Goal: Task Accomplishment & Management: Complete application form

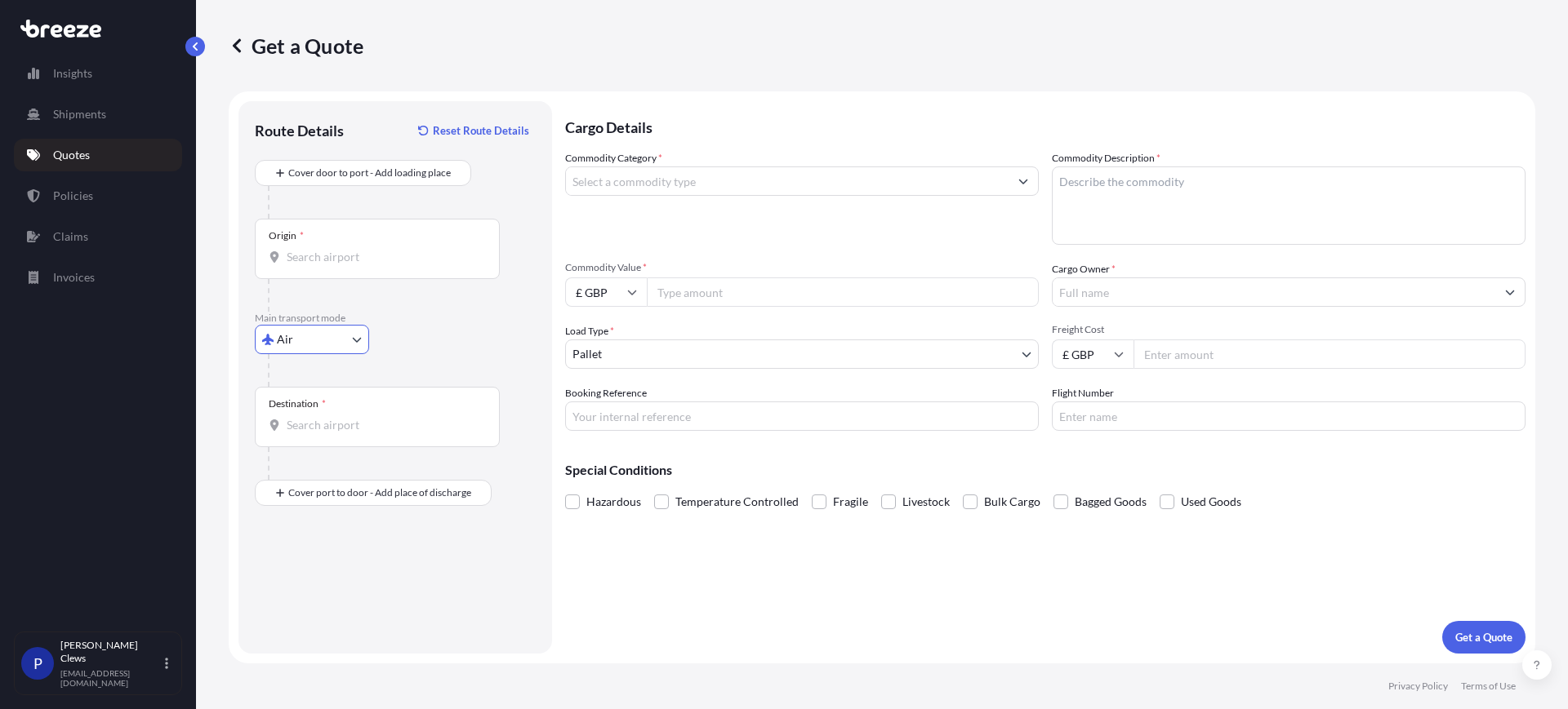
select select "Road"
select select "Air"
select select "1"
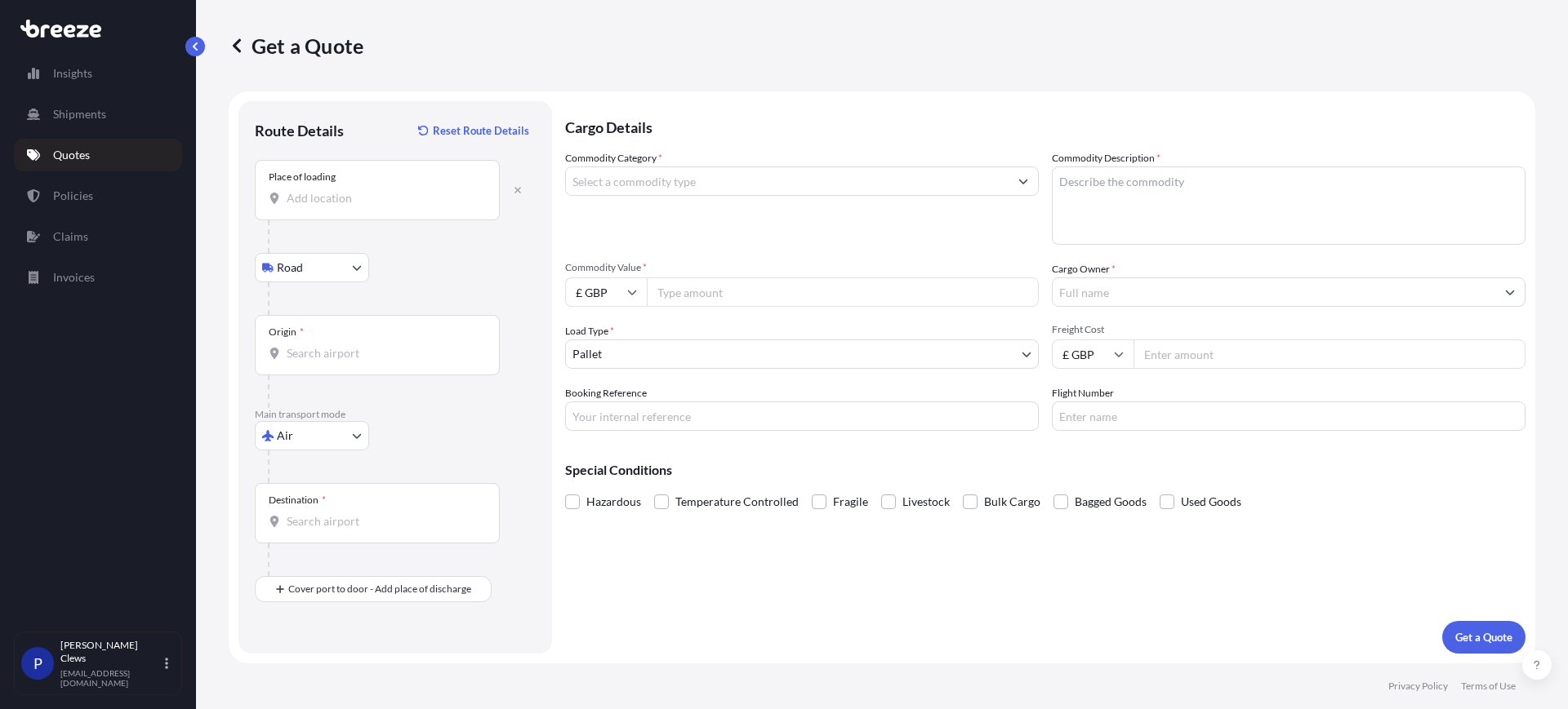
click at [297, 188] on div "Place of loading" at bounding box center [377, 190] width 245 height 61
click at [297, 190] on input "Place of loading" at bounding box center [382, 198] width 192 height 17
click at [370, 199] on input "caracus air" at bounding box center [382, 198] width 192 height 17
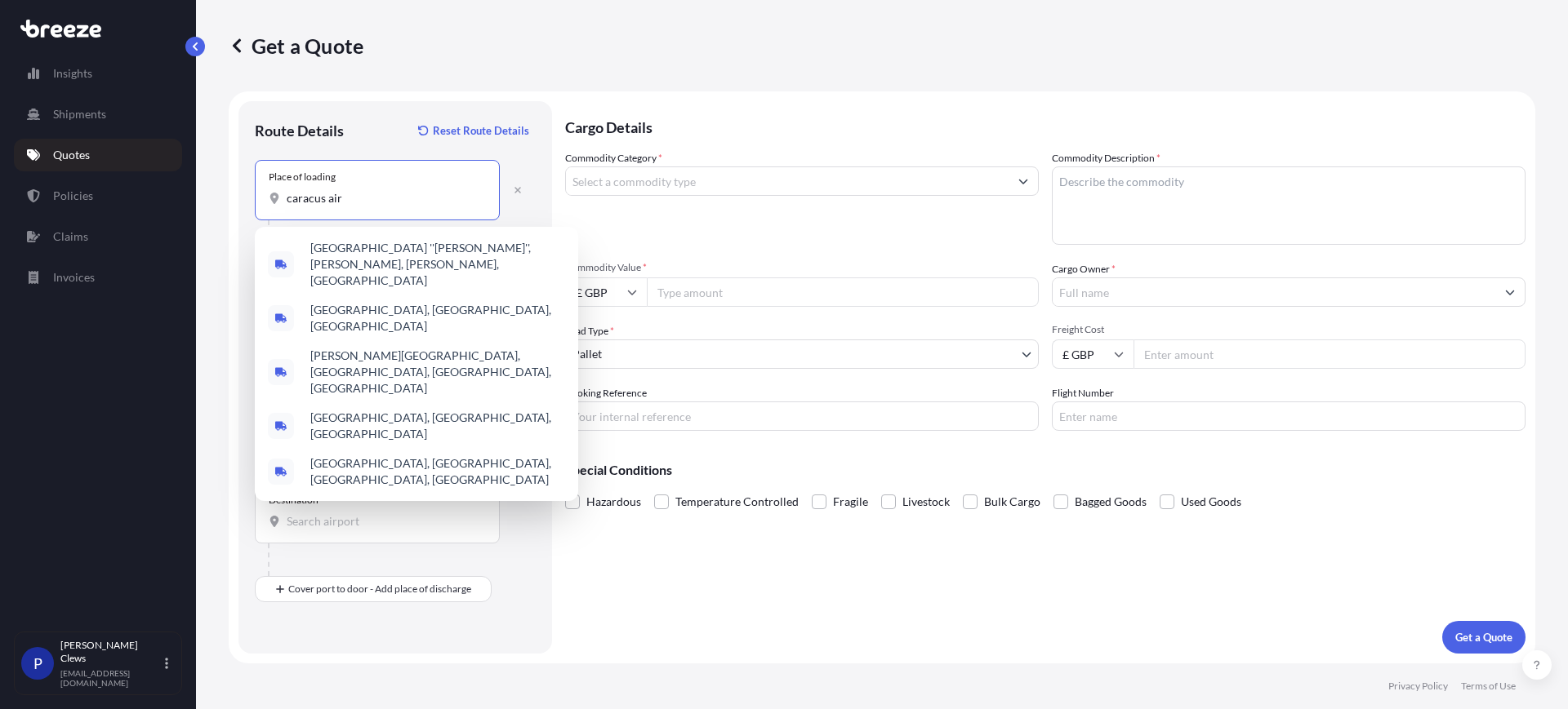
drag, startPoint x: 377, startPoint y: 192, endPoint x: 244, endPoint y: 192, distance: 133.0
click at [244, 192] on div "Route Details Reset Route Details Place of loading caracus air Road Road Rail O…" at bounding box center [395, 377] width 314 height 552
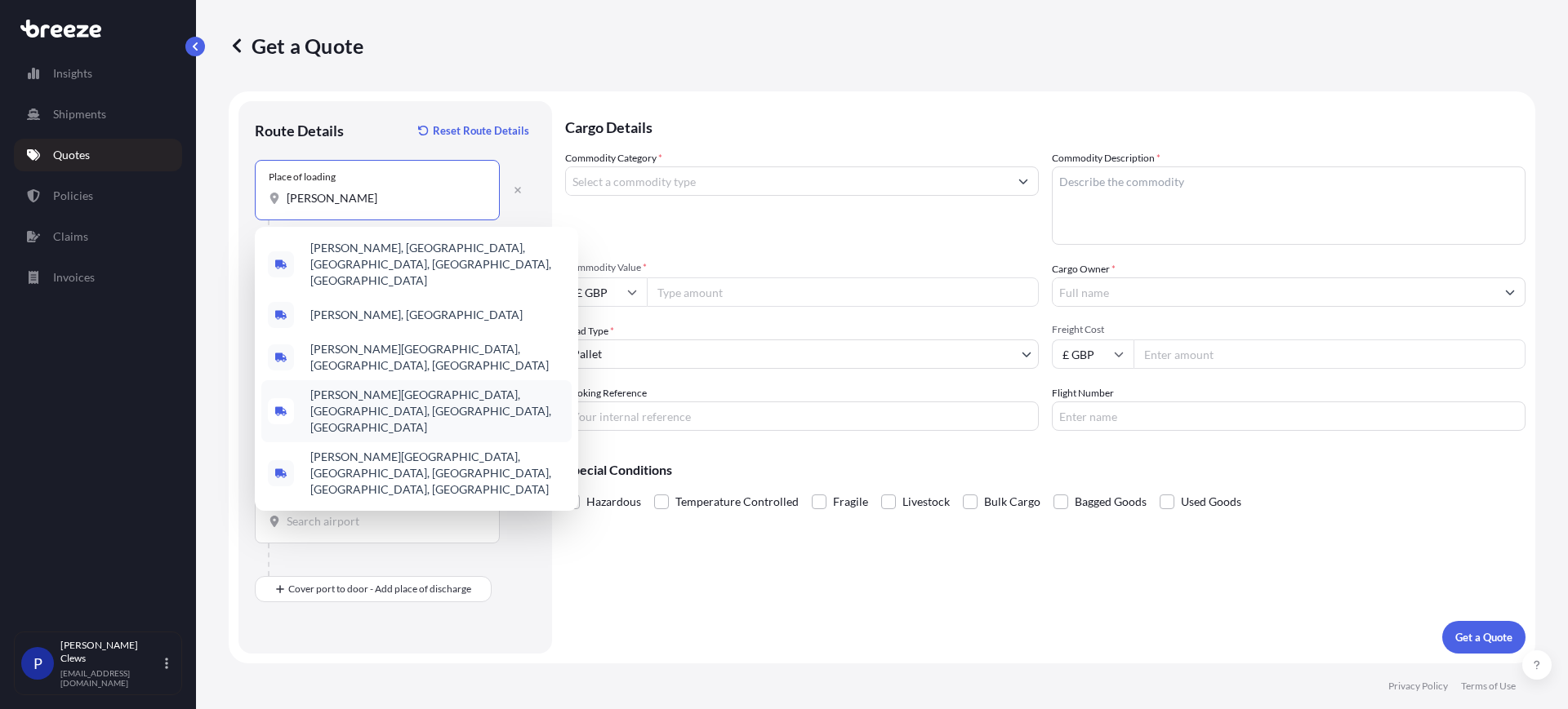
click at [407, 386] on span "[PERSON_NAME][GEOGRAPHIC_DATA], [GEOGRAPHIC_DATA], [GEOGRAPHIC_DATA], [GEOGRAPH…" at bounding box center [437, 410] width 255 height 49
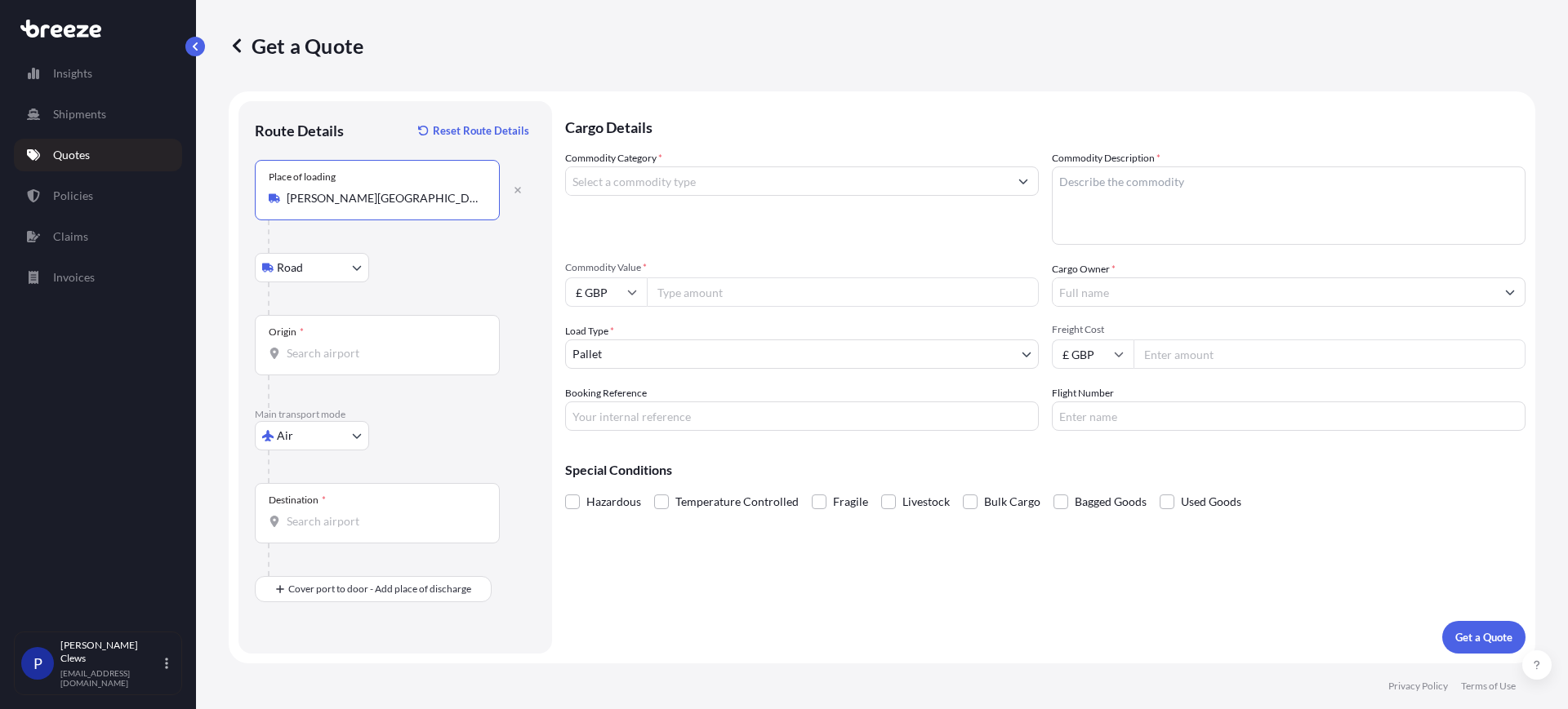
type input "[PERSON_NAME][GEOGRAPHIC_DATA], [GEOGRAPHIC_DATA], [GEOGRAPHIC_DATA], [GEOGRAPH…"
click at [311, 346] on input "Origin *" at bounding box center [382, 353] width 192 height 17
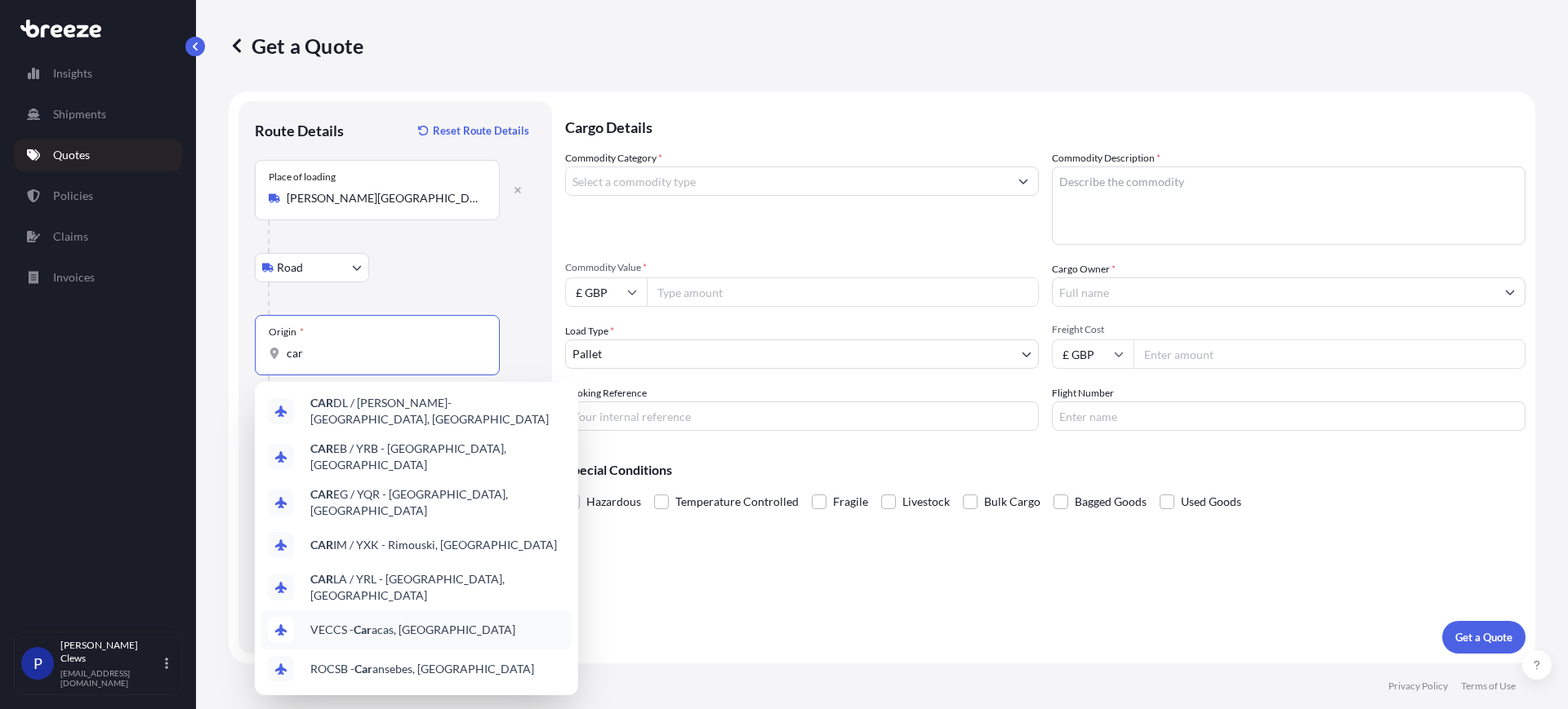
click at [392, 622] on span "VECCS - Car acas, [GEOGRAPHIC_DATA]" at bounding box center [412, 630] width 205 height 17
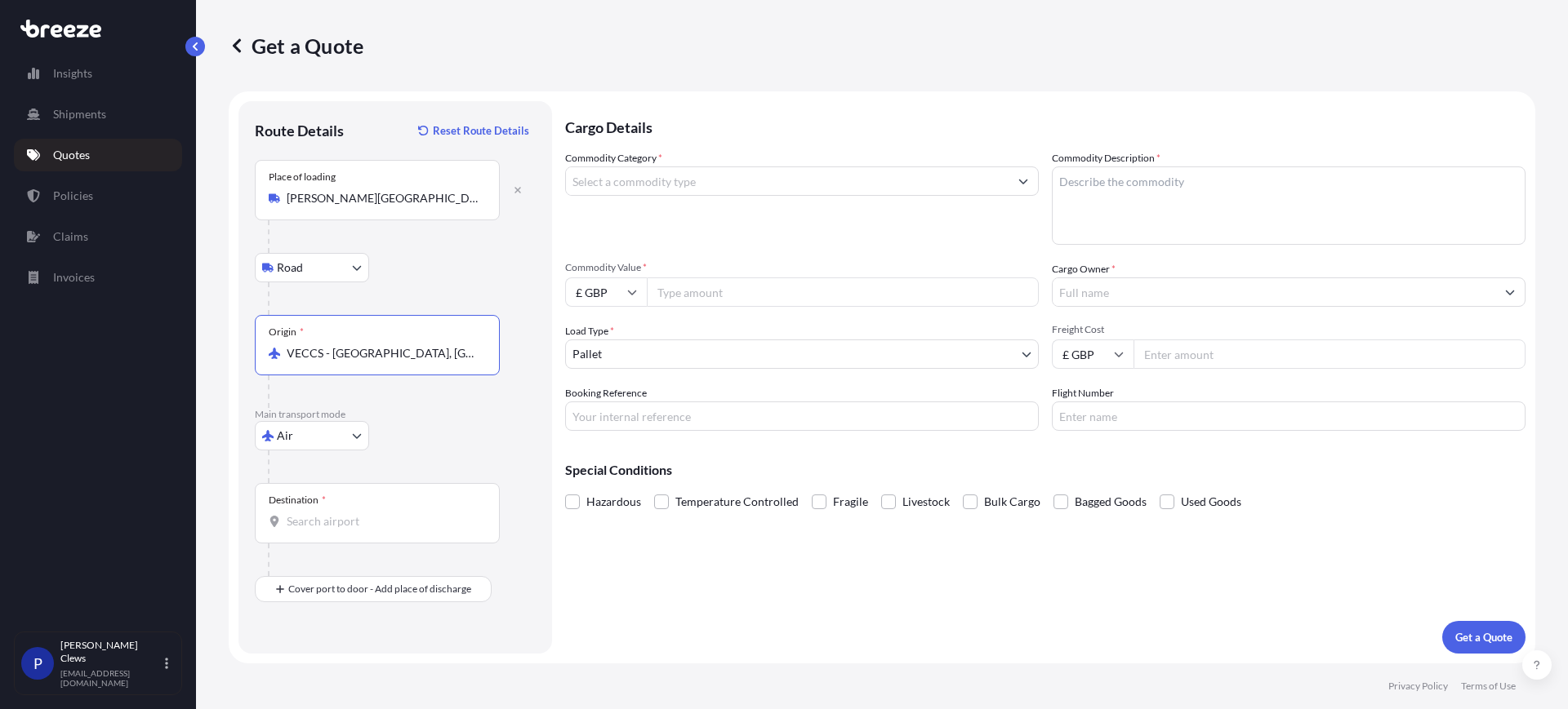
type input "VECCS - [GEOGRAPHIC_DATA], [GEOGRAPHIC_DATA]"
click at [344, 520] on input "Destination *" at bounding box center [382, 522] width 192 height 17
type input "l"
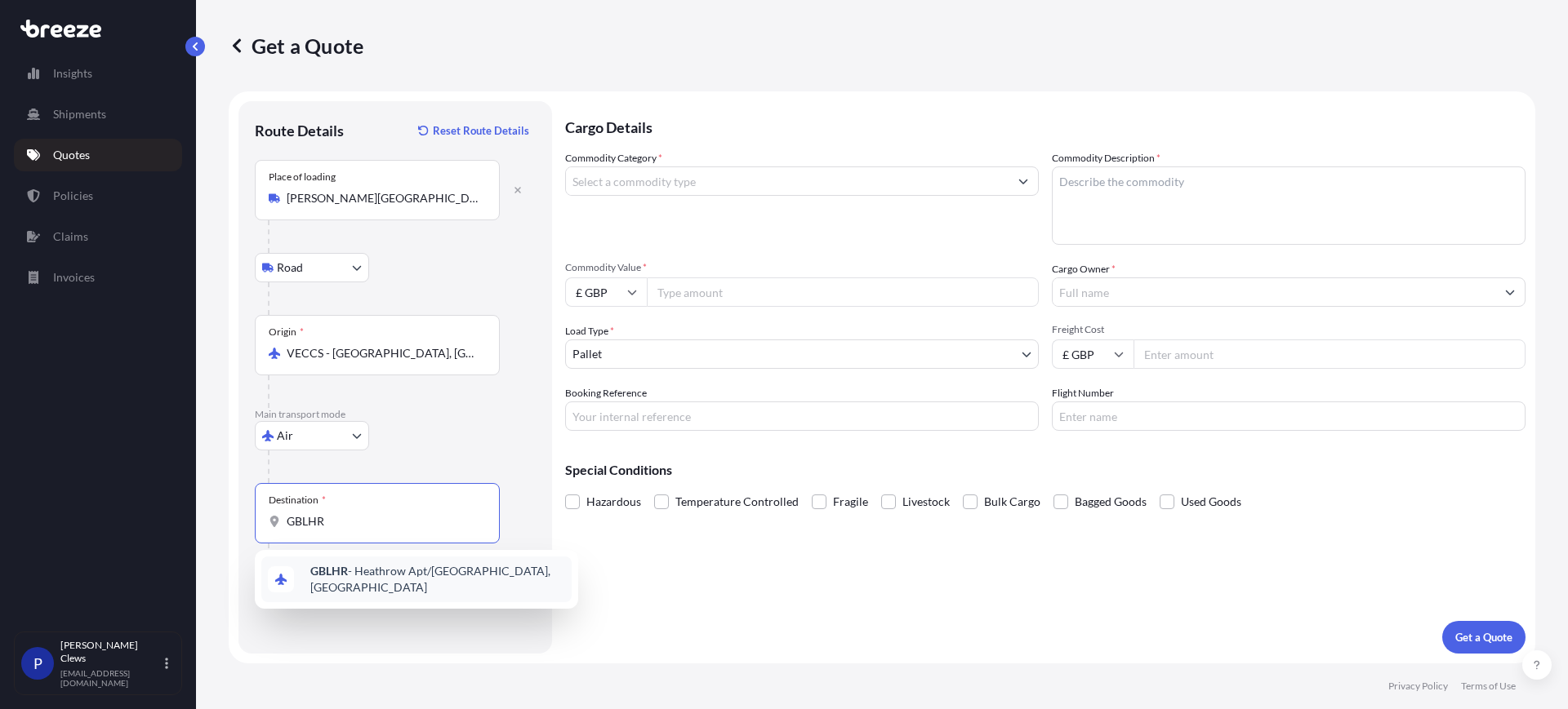
click at [369, 576] on span "GBLHR - Heathrow Apt/[GEOGRAPHIC_DATA], [GEOGRAPHIC_DATA]" at bounding box center [437, 579] width 255 height 32
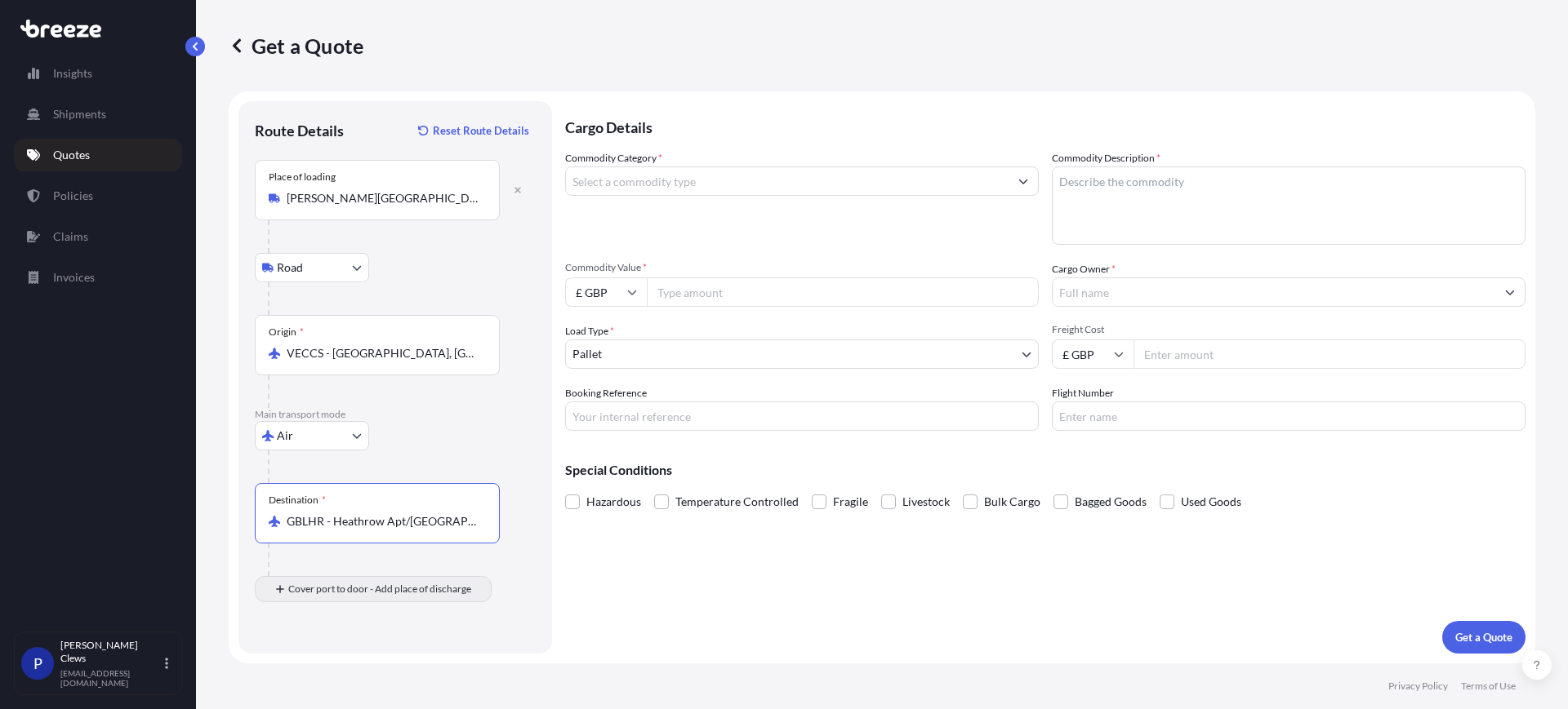
type input "GBLHR - Heathrow Apt/[GEOGRAPHIC_DATA], [GEOGRAPHIC_DATA]"
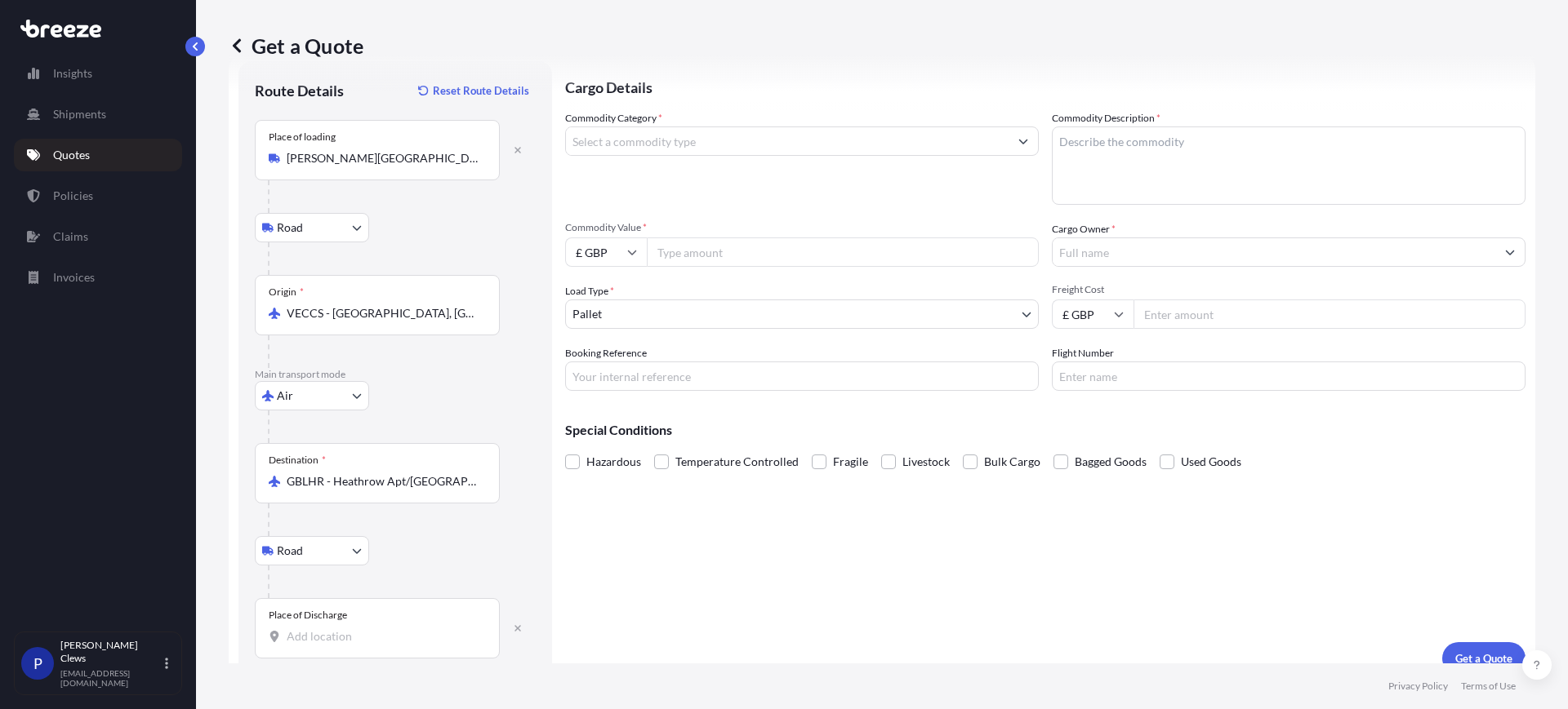
scroll to position [61, 0]
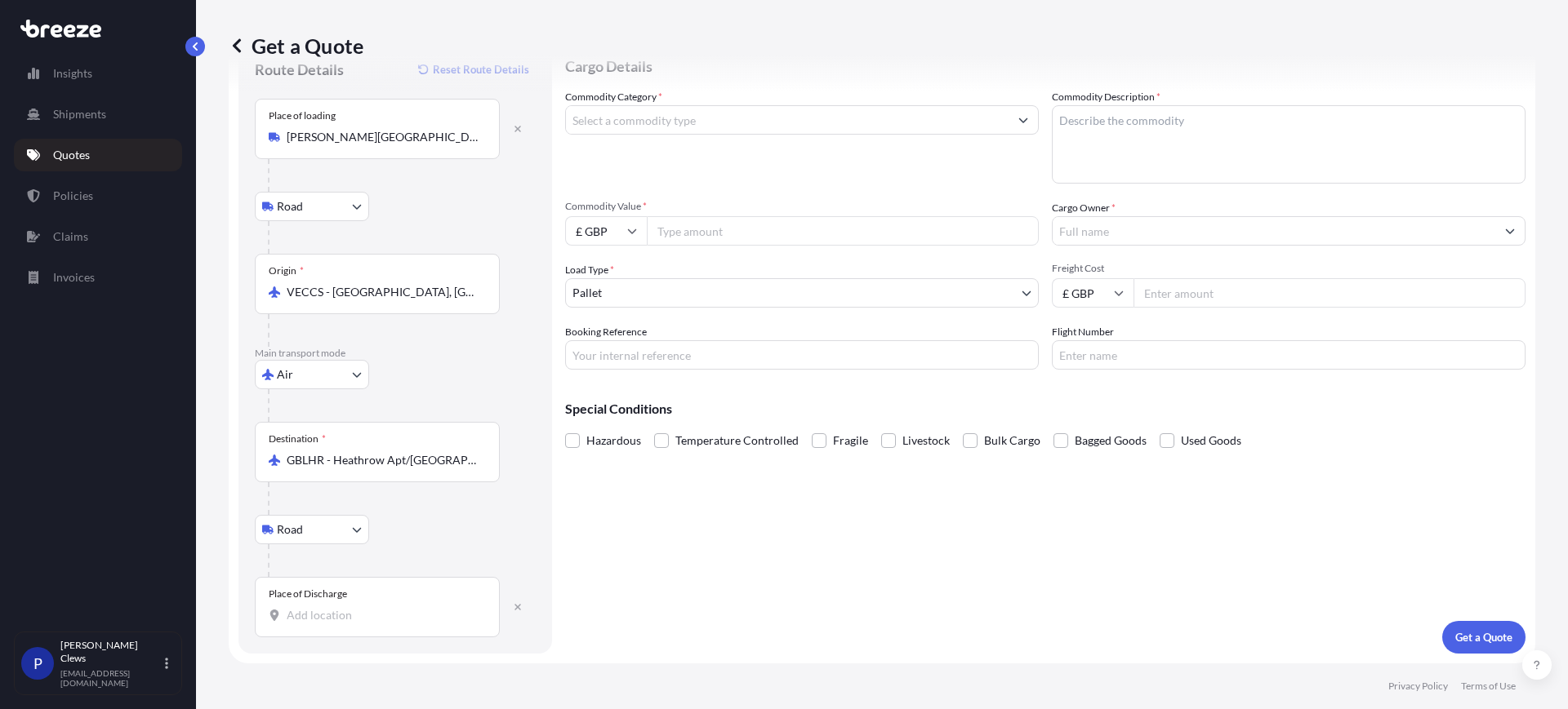
click at [341, 616] on input "Place of Discharge" at bounding box center [382, 615] width 192 height 17
